Goal: Transaction & Acquisition: Purchase product/service

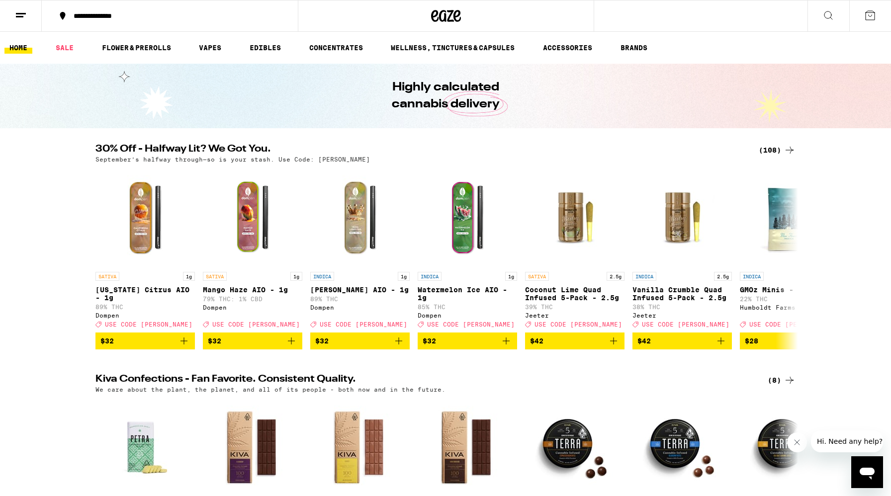
click at [793, 150] on icon at bounding box center [790, 150] width 12 height 12
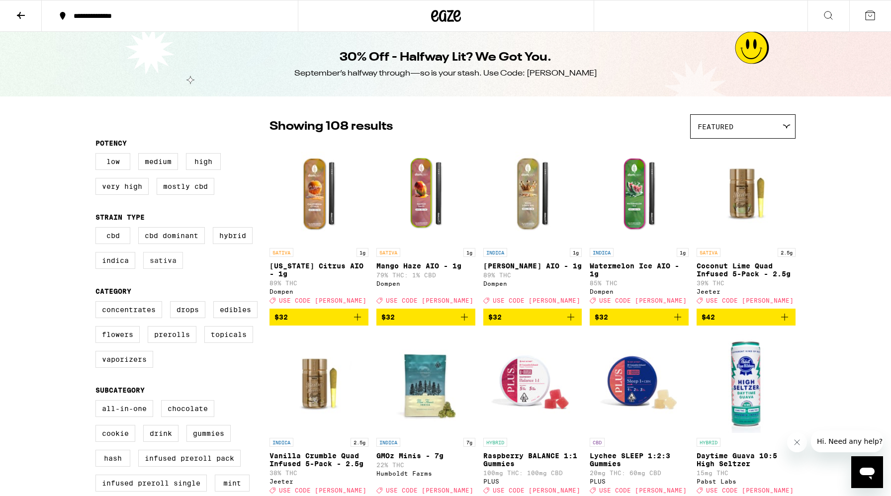
click at [159, 269] on label "Sativa" at bounding box center [163, 260] width 40 height 17
click at [98, 229] on input "Sativa" at bounding box center [97, 229] width 0 height 0
checkbox input "true"
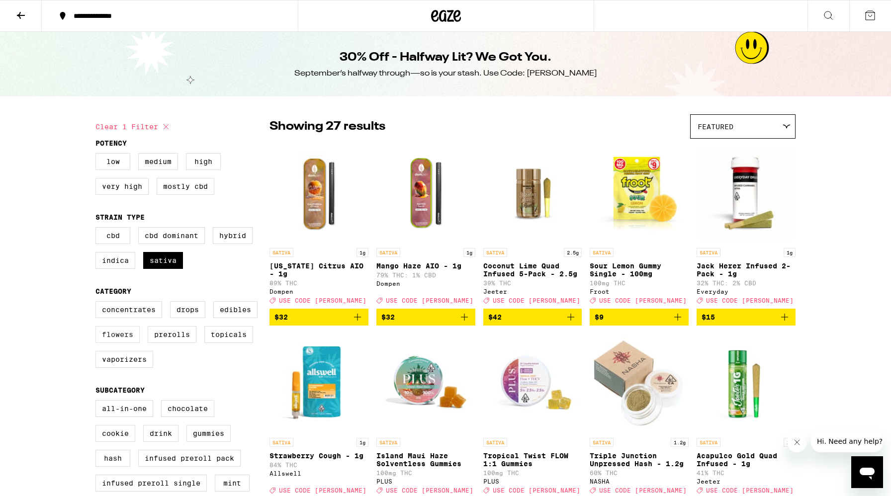
click at [134, 343] on label "Flowers" at bounding box center [117, 334] width 44 height 17
click at [98, 303] on input "Flowers" at bounding box center [97, 303] width 0 height 0
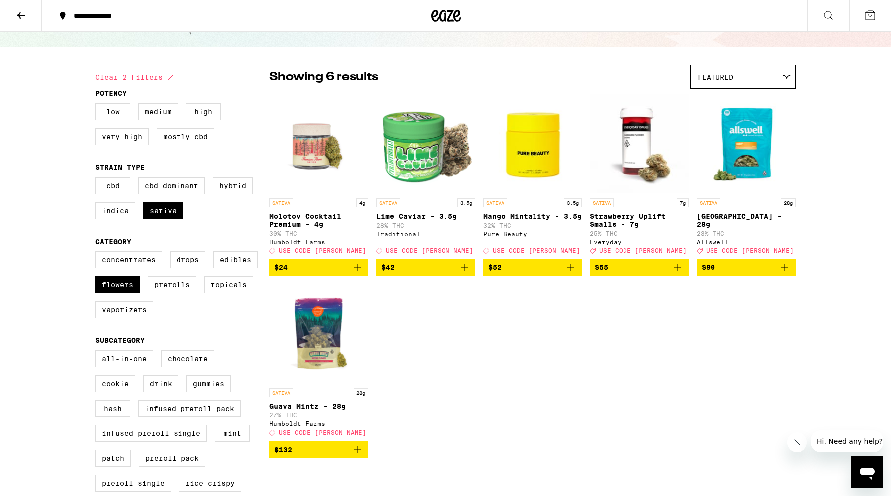
scroll to position [51, 0]
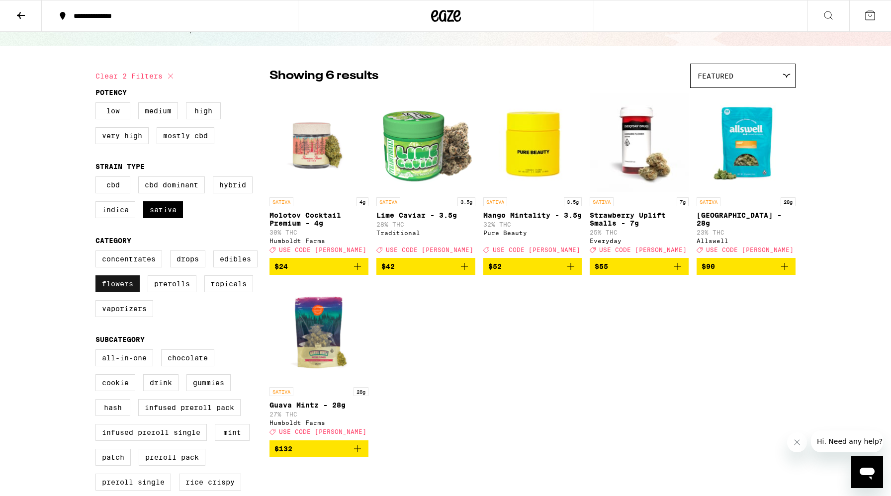
click at [123, 292] on label "Flowers" at bounding box center [117, 284] width 44 height 17
click at [98, 253] on input "Flowers" at bounding box center [97, 252] width 0 height 0
checkbox input "false"
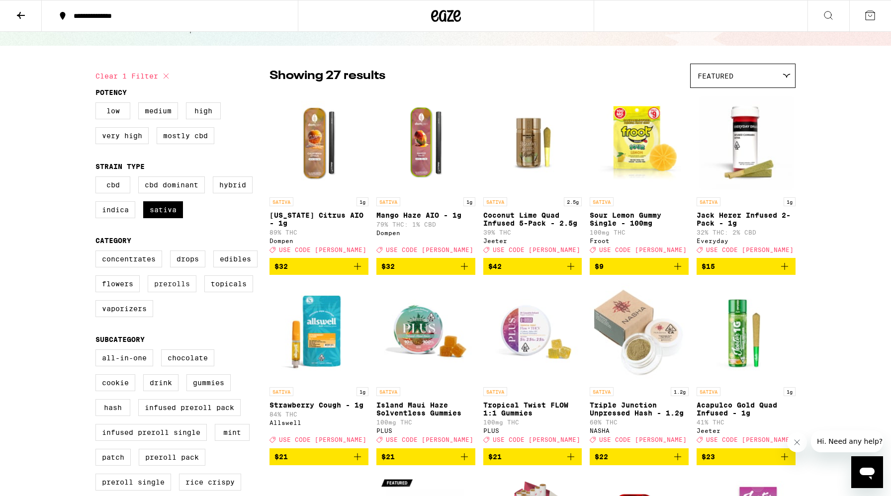
click at [170, 292] on label "Prerolls" at bounding box center [172, 284] width 49 height 17
click at [98, 253] on input "Prerolls" at bounding box center [97, 252] width 0 height 0
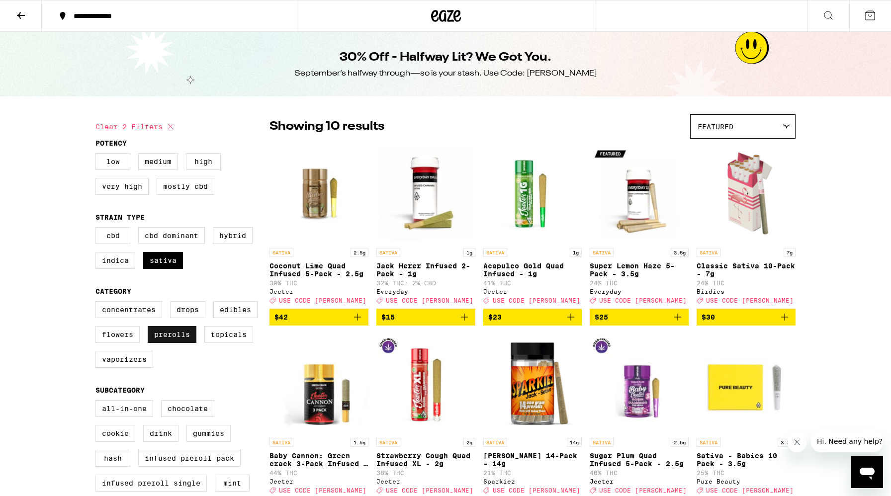
click at [177, 343] on label "Prerolls" at bounding box center [172, 334] width 49 height 17
click at [98, 303] on input "Prerolls" at bounding box center [97, 303] width 0 height 0
checkbox input "false"
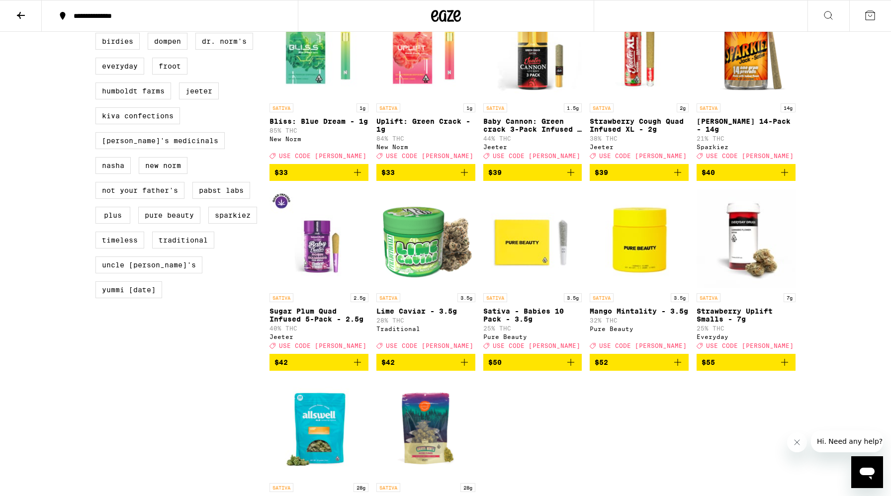
scroll to position [890, 0]
